Goal: Find specific page/section: Find specific page/section

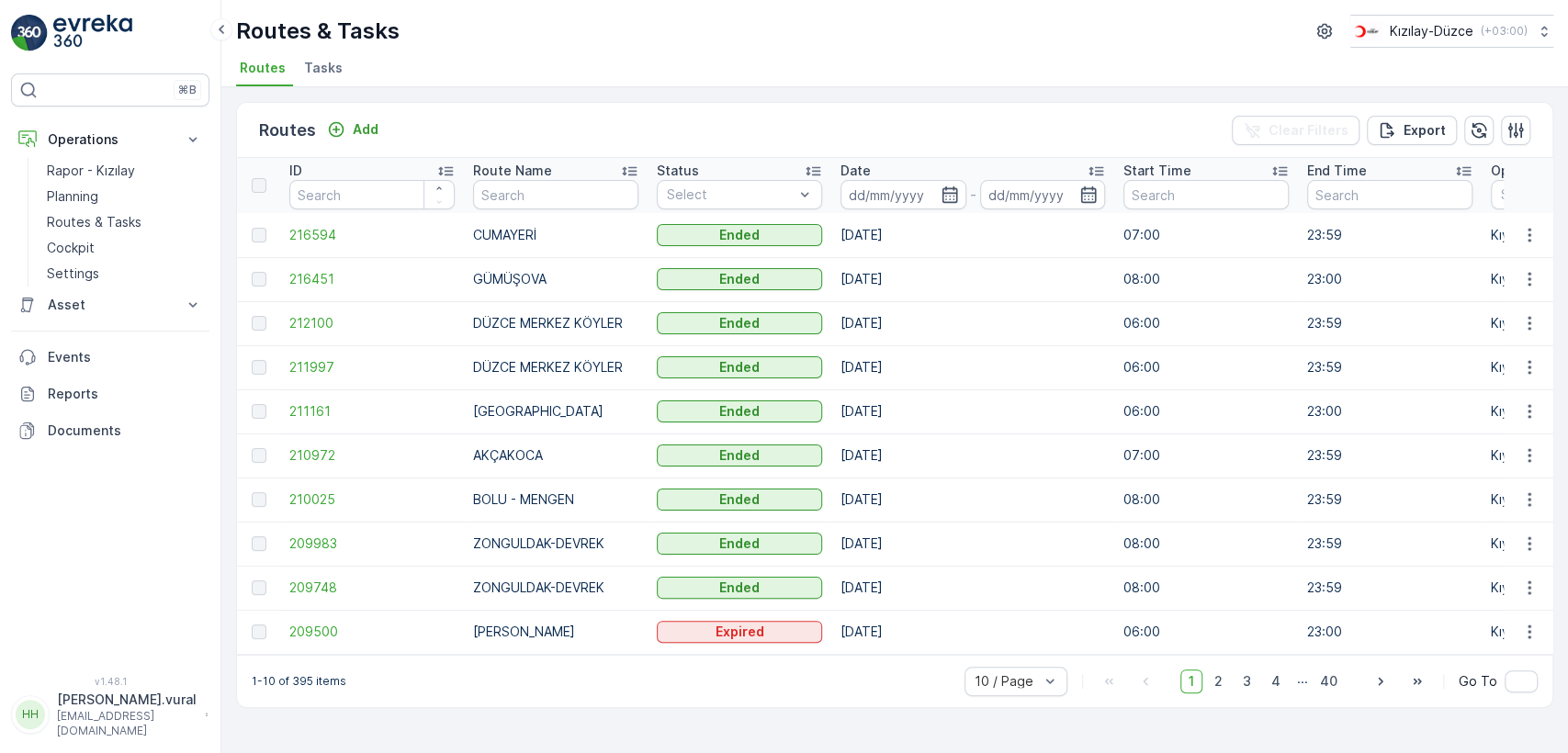
click at [144, 726] on p "[EMAIL_ADDRESS][DOMAIN_NAME]" at bounding box center [126, 723] width 139 height 30
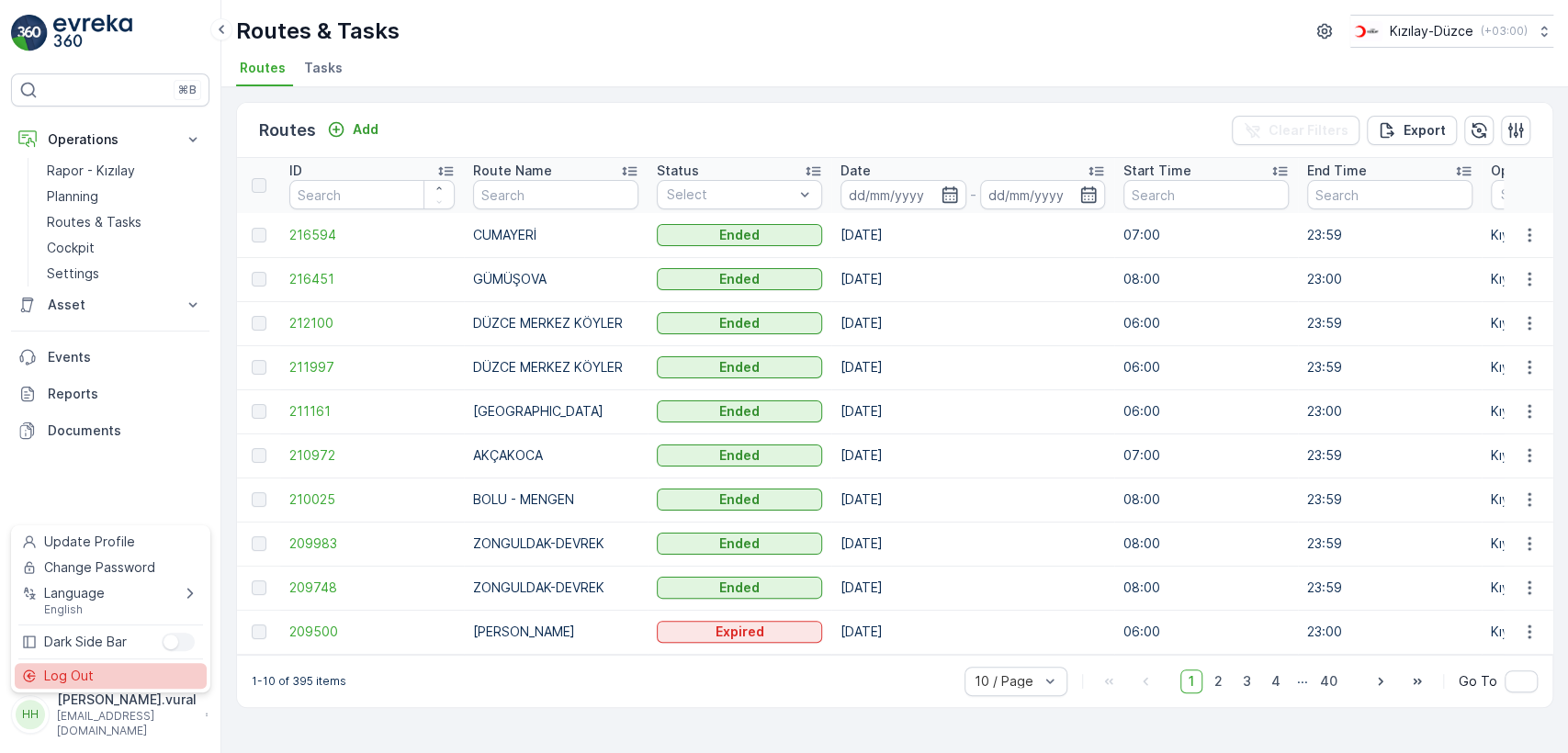
click at [129, 669] on div "Log Out" at bounding box center [110, 675] width 192 height 26
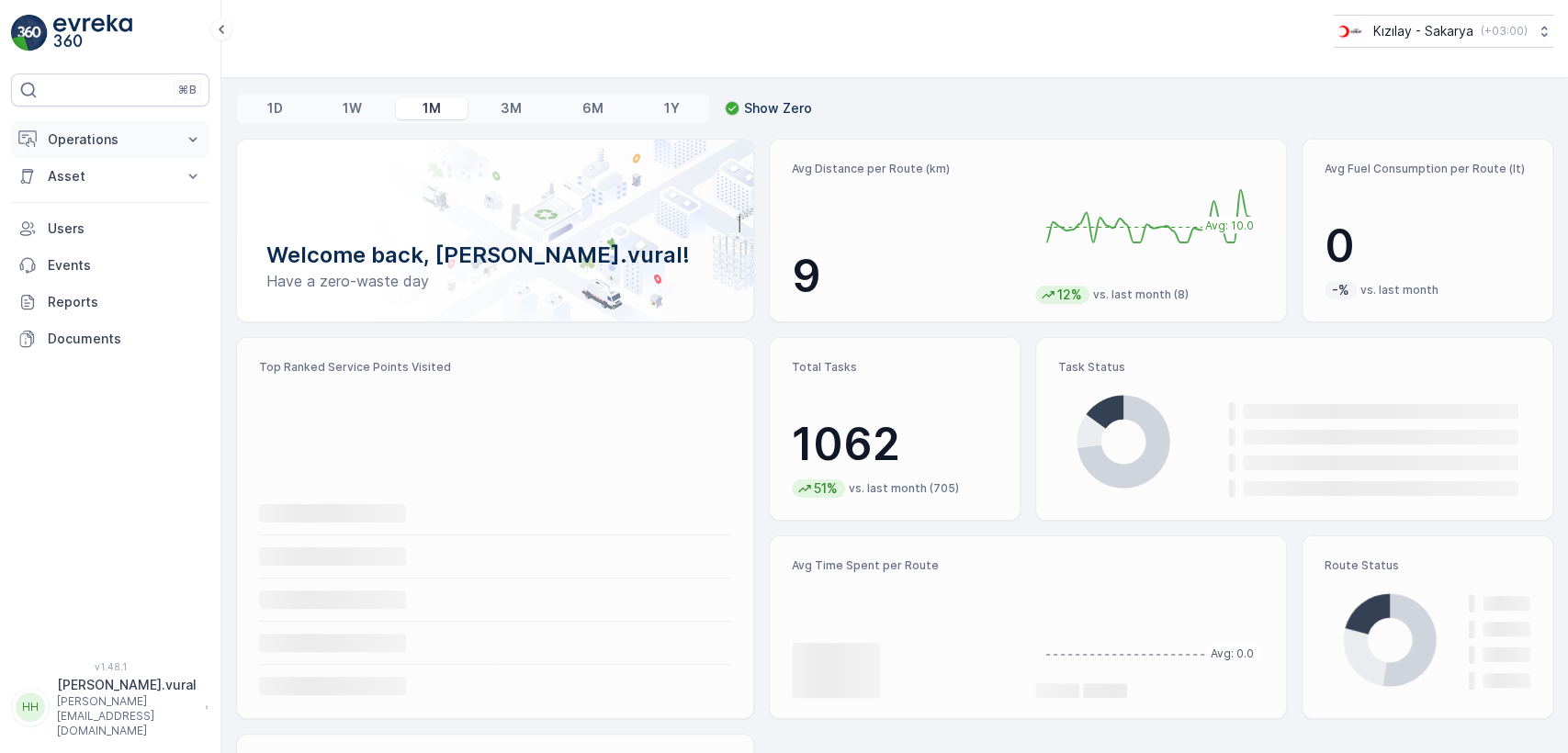
click at [127, 142] on p "Operations" at bounding box center [110, 139] width 125 height 18
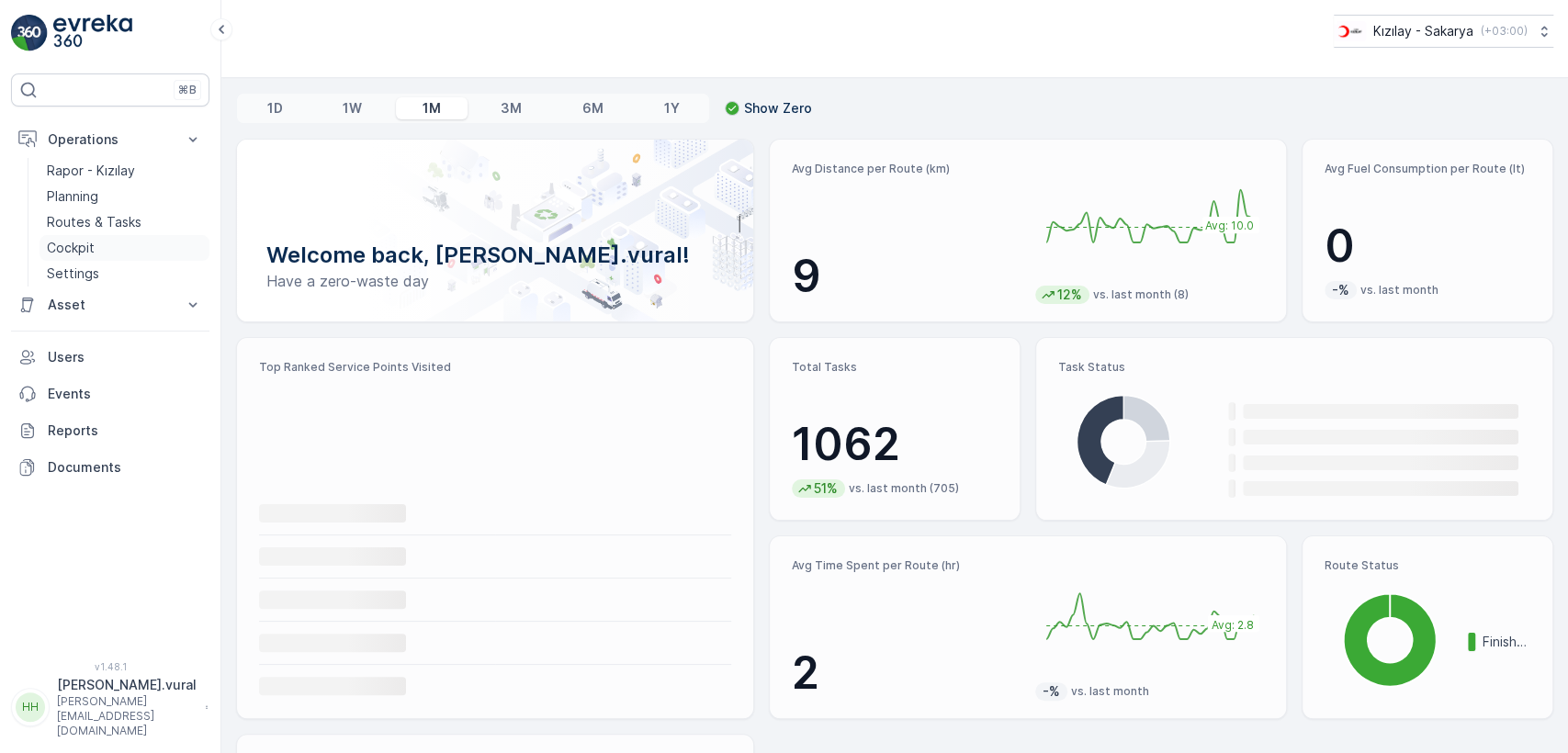
click at [118, 241] on link "Cockpit" at bounding box center [124, 248] width 170 height 26
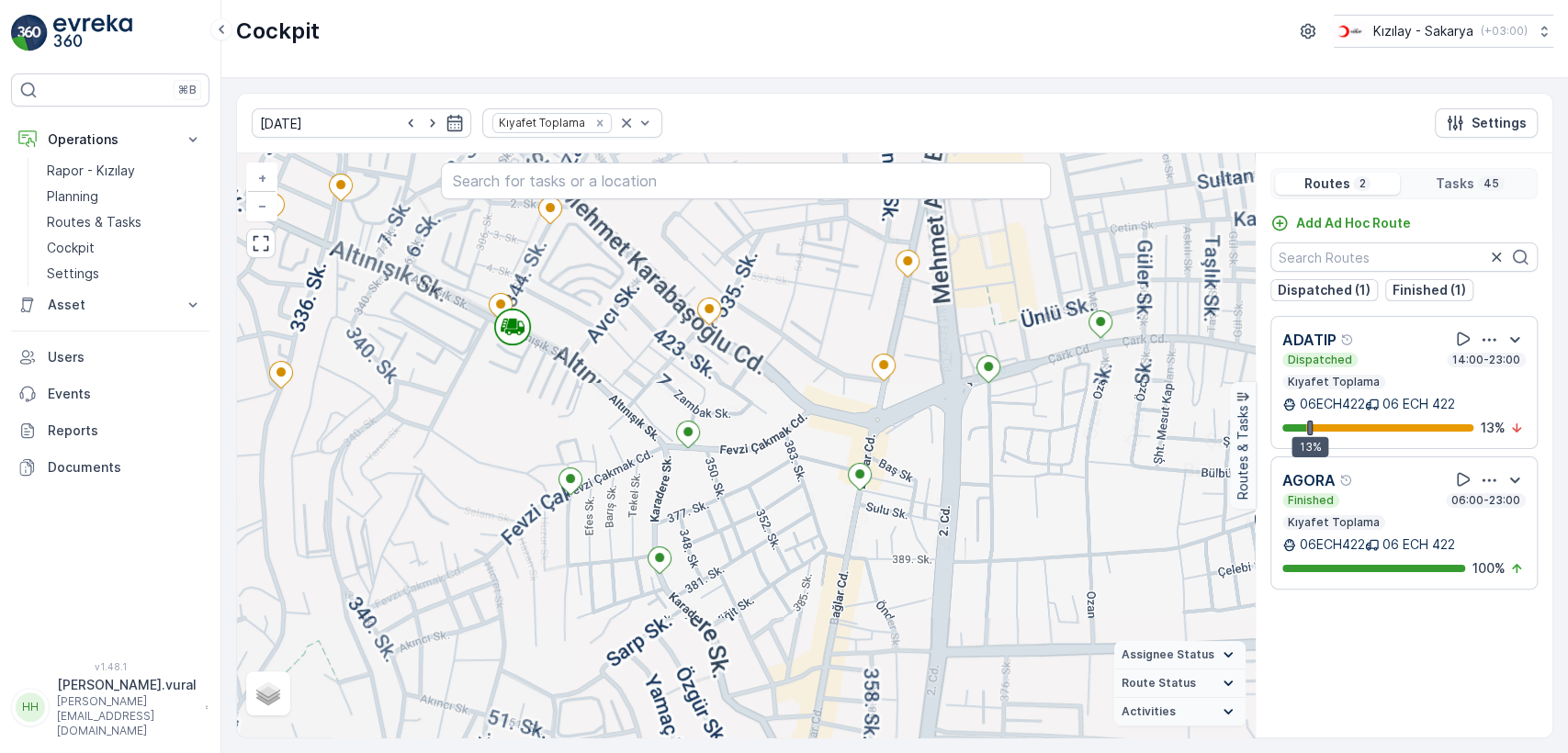
drag, startPoint x: 478, startPoint y: 378, endPoint x: 527, endPoint y: 435, distance: 75.2
click at [527, 435] on div "3 2 2 + − Satellite Roadmap Terrain Hybrid Leaflet Assignee Status On The Move …" at bounding box center [746, 446] width 1017 height 584
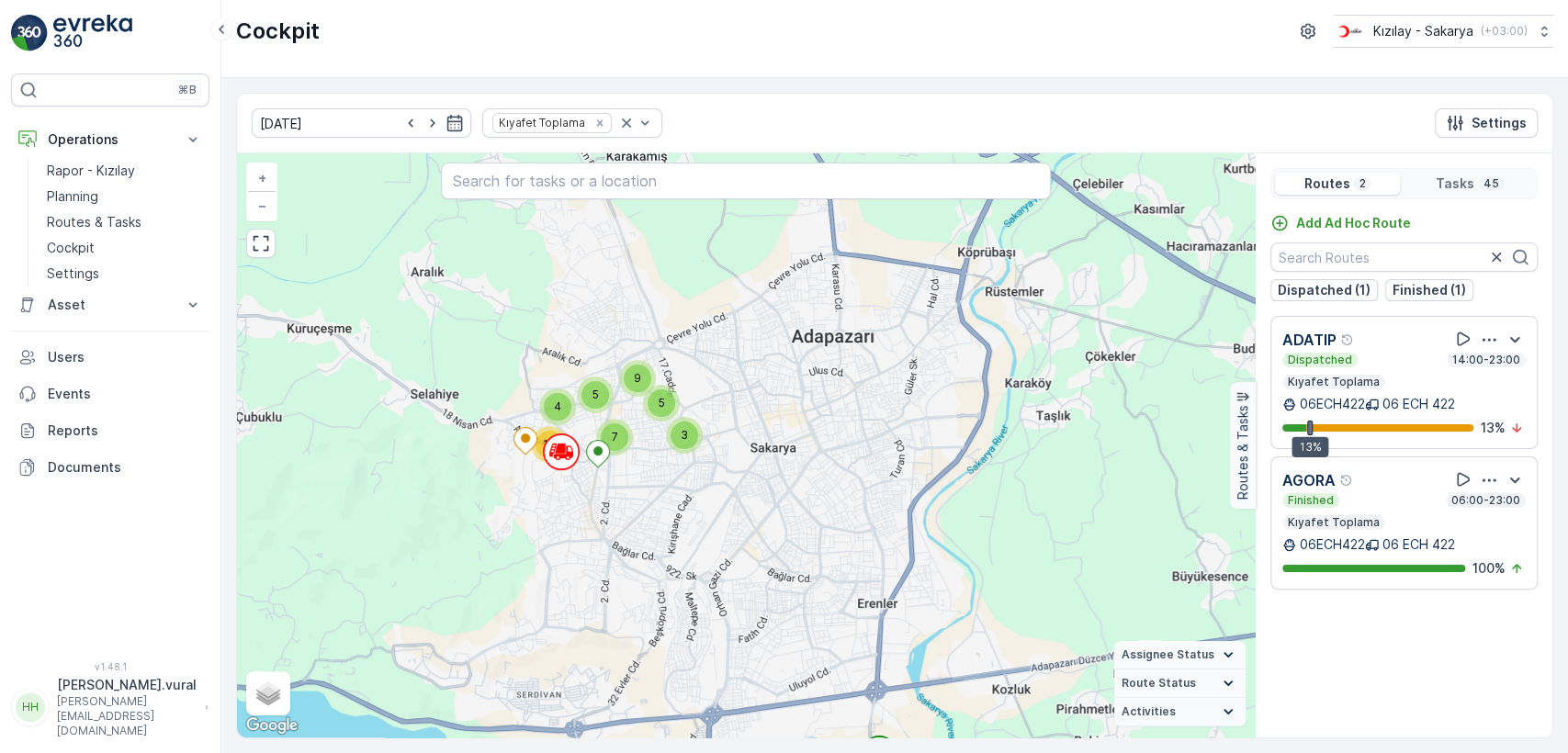
drag, startPoint x: 893, startPoint y: 431, endPoint x: 819, endPoint y: 429, distance: 74.0
click at [821, 430] on div "10 4 3 5 7 5 9 + − Satellite Roadmap Terrain Hybrid Leaflet Keyboard shortcuts …" at bounding box center [746, 446] width 1017 height 584
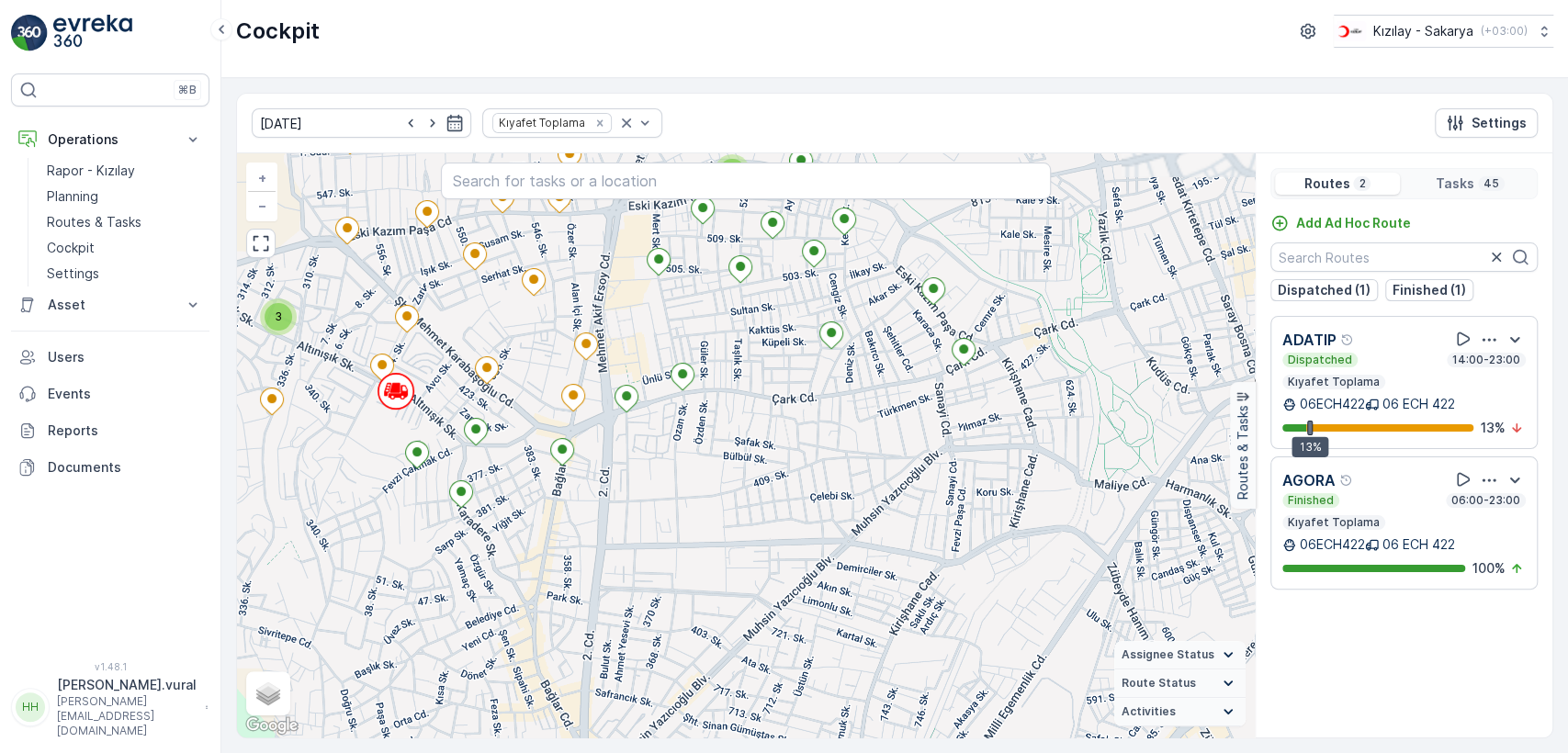
drag, startPoint x: 580, startPoint y: 470, endPoint x: 685, endPoint y: 487, distance: 106.4
click at [685, 487] on div "3 2 2 + − Satellite Roadmap Terrain Hybrid Leaflet Keyboard shortcuts Map Data …" at bounding box center [746, 446] width 1017 height 584
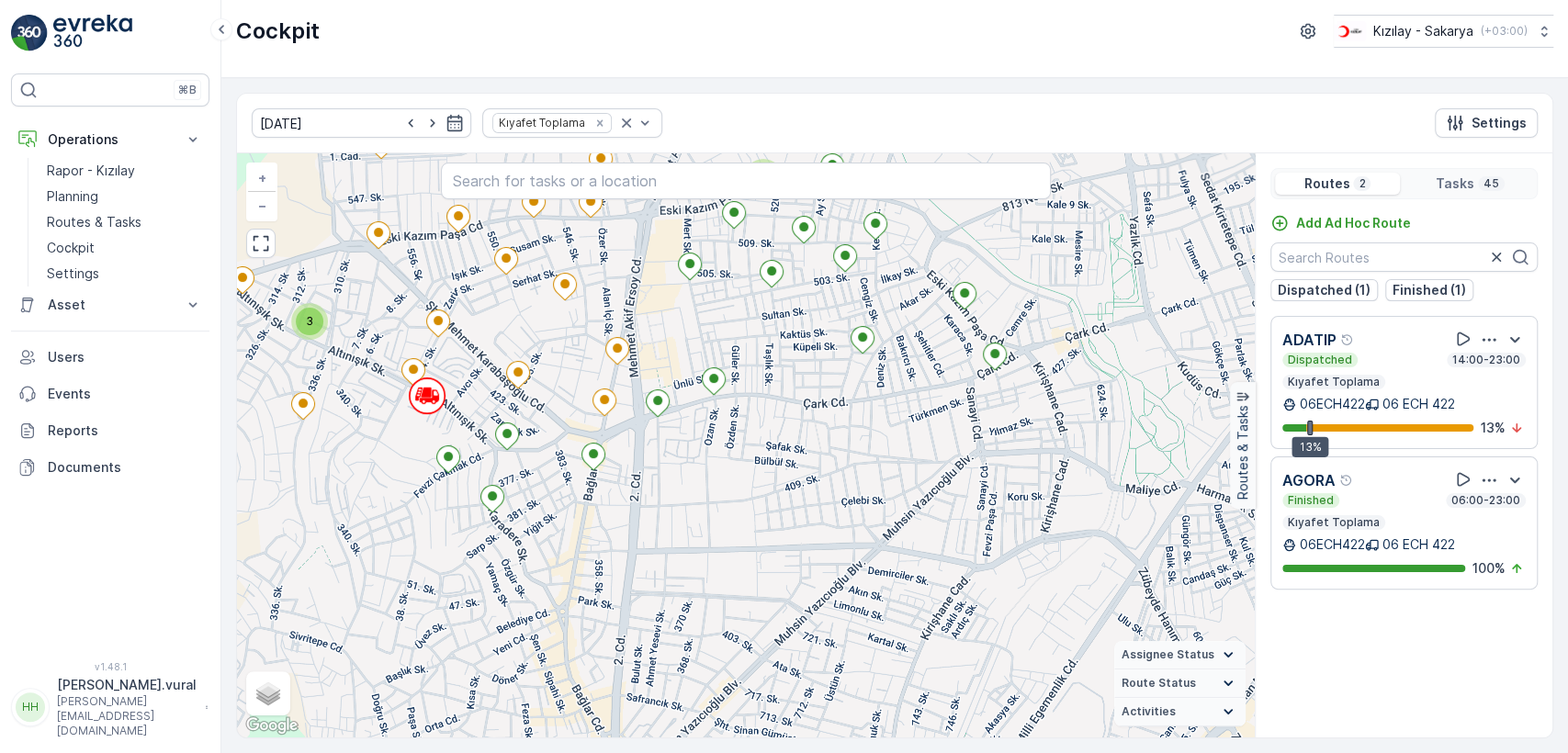
drag, startPoint x: 650, startPoint y: 490, endPoint x: 707, endPoint y: 495, distance: 57.2
click at [707, 495] on div "3 2 2 + − Satellite Roadmap Terrain Hybrid Leaflet Keyboard shortcuts Map Data …" at bounding box center [746, 446] width 1017 height 584
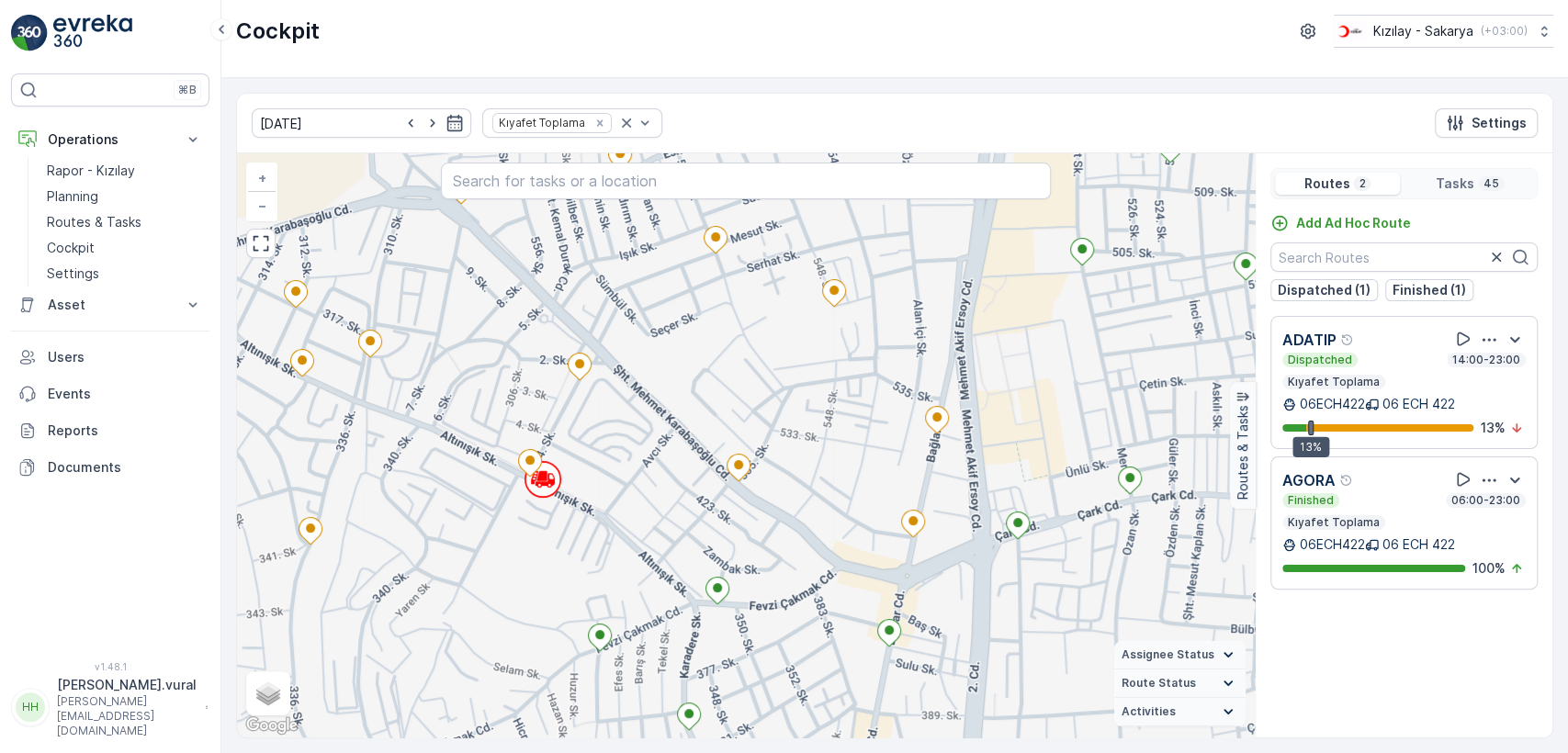
drag, startPoint x: 740, startPoint y: 385, endPoint x: 743, endPoint y: 409, distance: 24.2
click at [743, 409] on div "2 + − Satellite Roadmap Terrain Hybrid Leaflet Keyboard shortcuts Map Data Map …" at bounding box center [746, 446] width 1017 height 584
